Goal: Find specific page/section: Find specific page/section

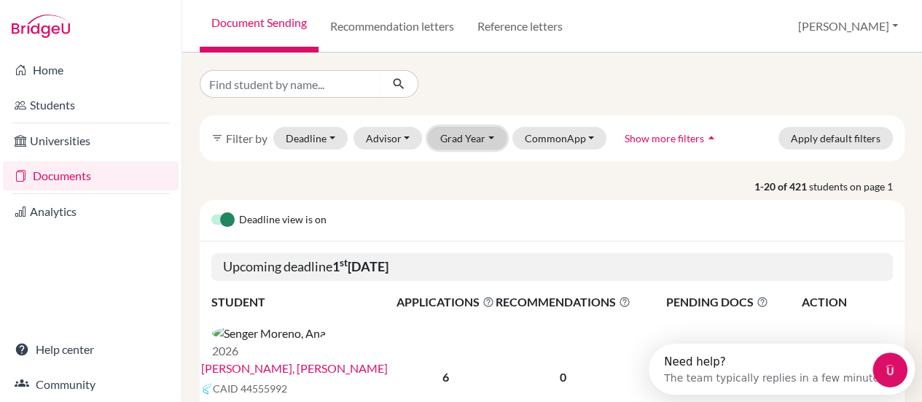
click at [476, 136] on button "Grad Year" at bounding box center [467, 138] width 79 height 23
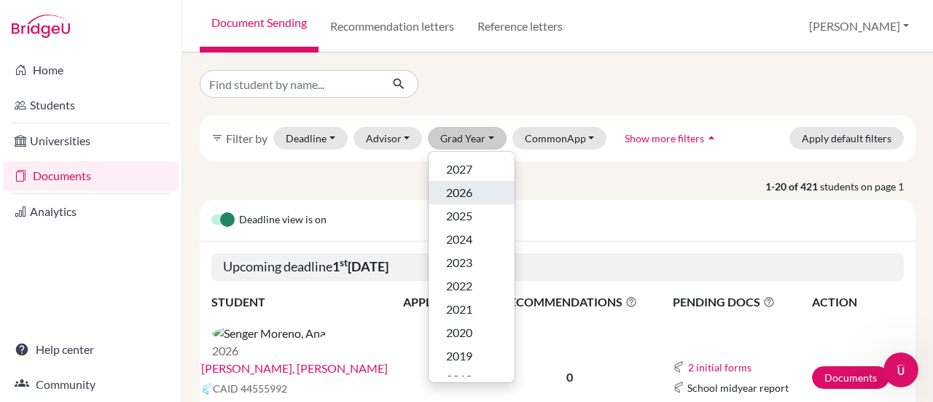
click at [462, 197] on span "2026" at bounding box center [459, 193] width 26 height 18
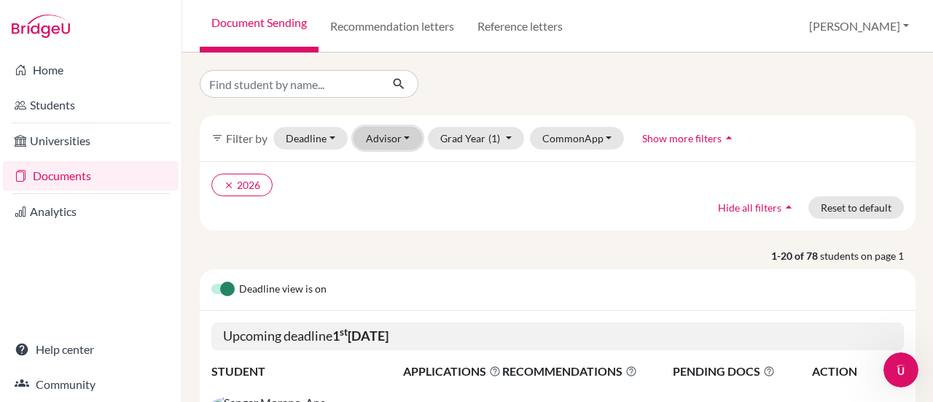
click at [392, 143] on button "Advisor" at bounding box center [388, 138] width 69 height 23
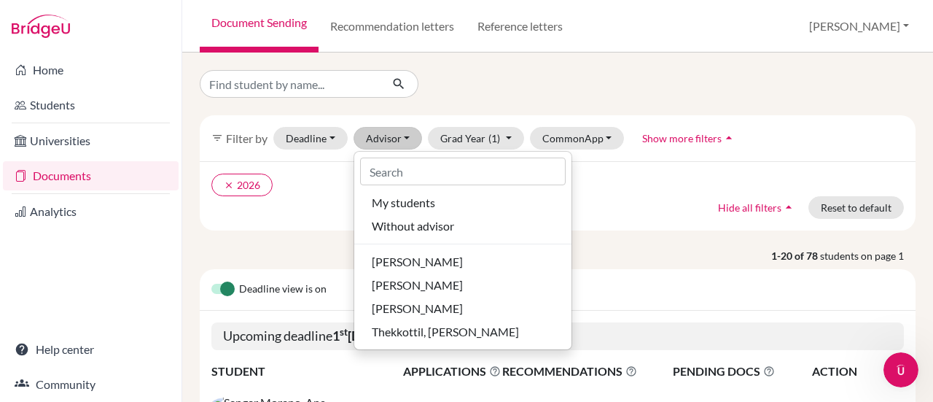
click at [308, 202] on div "clear 2026 Hide all filters arrow_drop_up Reset to default" at bounding box center [558, 195] width 716 height 69
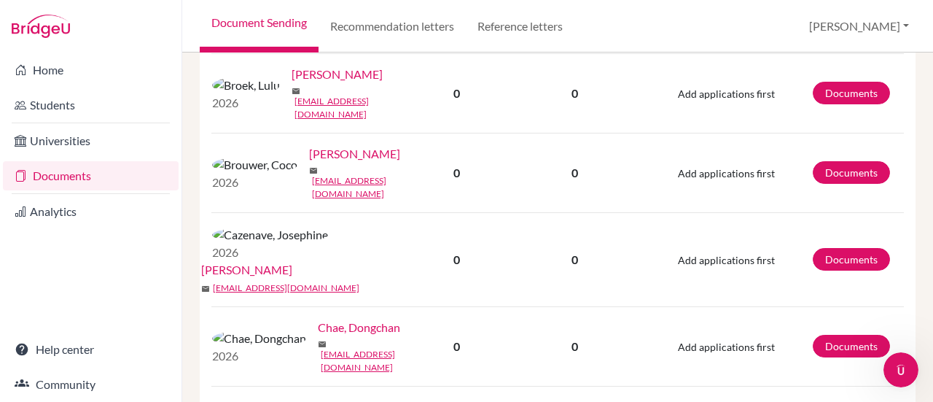
scroll to position [1617, 0]
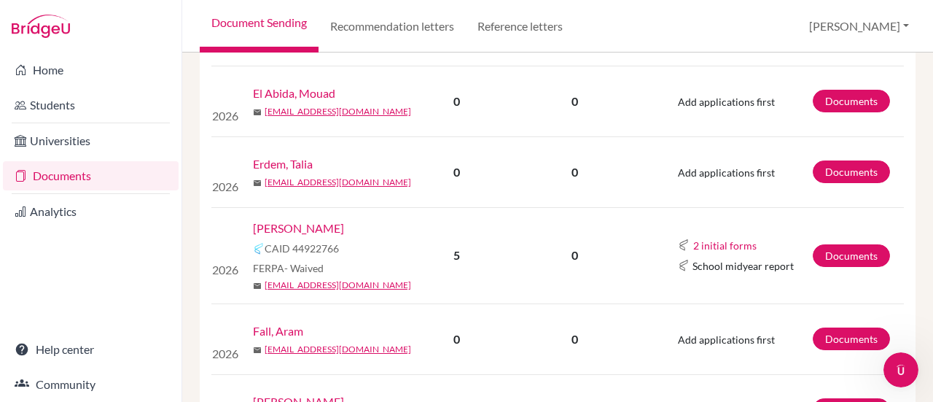
scroll to position [676, 0]
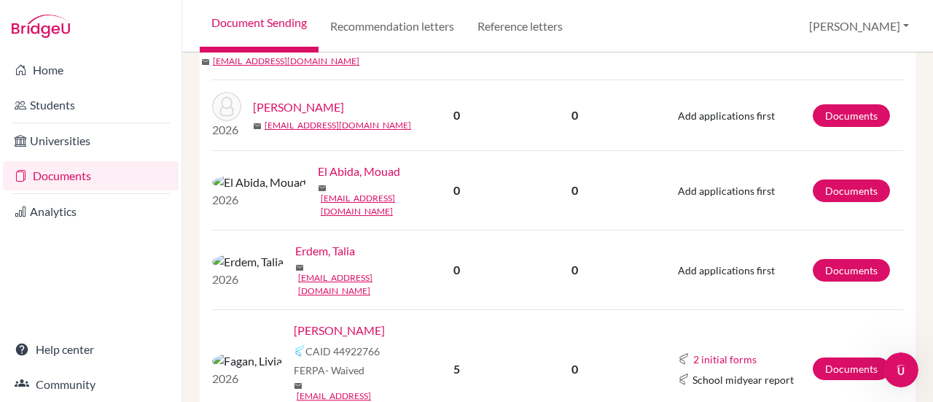
click at [294, 322] on link "[PERSON_NAME]" at bounding box center [339, 331] width 91 height 18
